Goal: Task Accomplishment & Management: Manage account settings

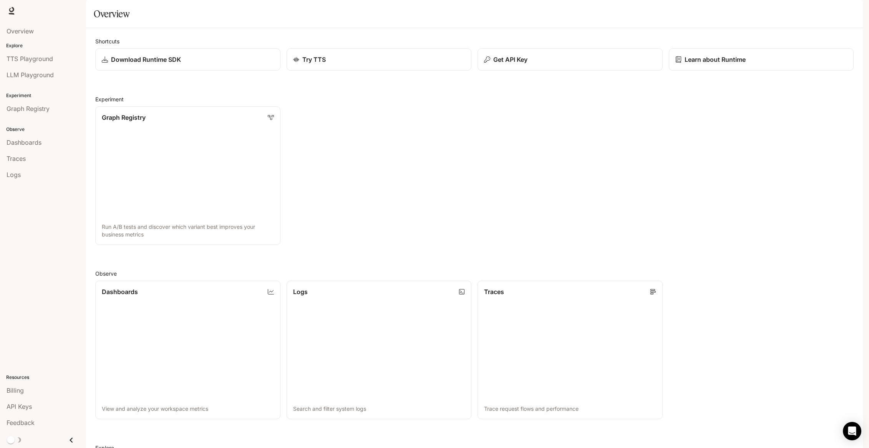
click at [850, 10] on img "button" at bounding box center [851, 10] width 11 height 11
click at [757, 138] on span "Sign out" at bounding box center [802, 142] width 101 height 8
click at [848, 13] on img "button" at bounding box center [851, 10] width 11 height 11
click at [762, 138] on span "Sign out" at bounding box center [802, 142] width 101 height 8
drag, startPoint x: 849, startPoint y: 9, endPoint x: 815, endPoint y: 23, distance: 36.5
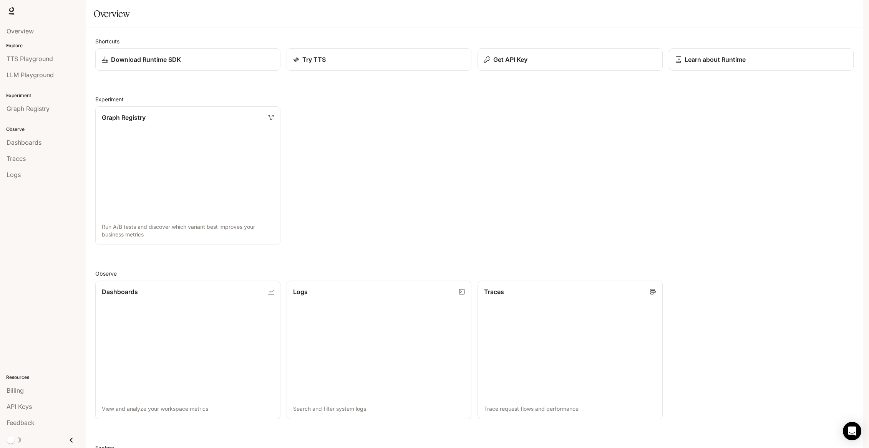
click at [815, 23] on section "Overview" at bounding box center [474, 14] width 777 height 28
click at [853, 10] on img "button" at bounding box center [851, 10] width 11 height 11
click at [849, 37] on icon at bounding box center [851, 40] width 6 height 6
click at [760, 172] on span "Sign out" at bounding box center [802, 173] width 101 height 8
